Goal: Task Accomplishment & Management: Manage account settings

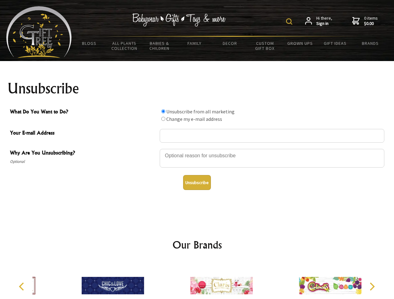
click at [290, 22] on img at bounding box center [289, 21] width 6 height 6
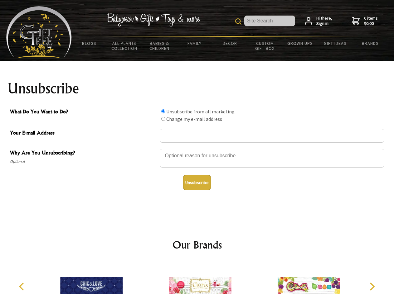
click at [197, 149] on div at bounding box center [272, 159] width 225 height 22
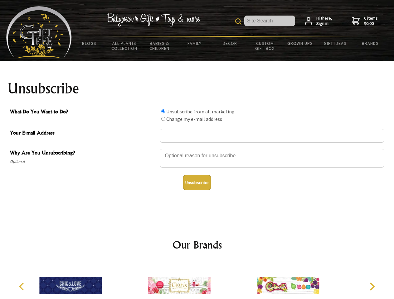
click at [163, 111] on input "What Do You Want to Do?" at bounding box center [163, 111] width 4 height 4
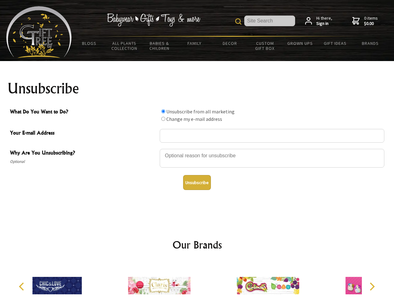
click at [163, 119] on input "What Do You Want to Do?" at bounding box center [163, 119] width 4 height 4
radio input "true"
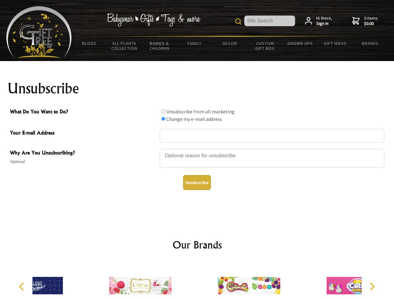
click at [197, 183] on button "Unsubscribe" at bounding box center [197, 182] width 28 height 15
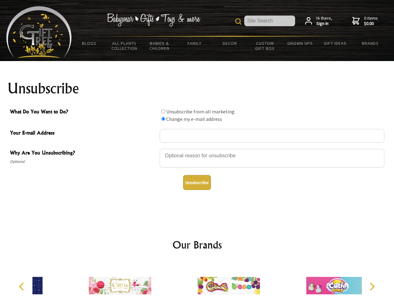
click at [197, 281] on img at bounding box center [228, 286] width 62 height 47
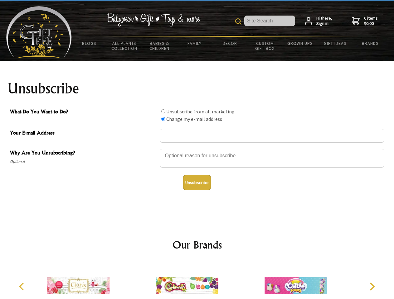
click at [22, 287] on icon "Previous" at bounding box center [22, 287] width 8 height 8
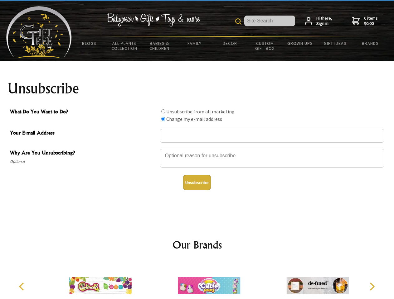
click at [372, 287] on icon "Next" at bounding box center [371, 287] width 8 height 8
